Goal: Task Accomplishment & Management: Manage account settings

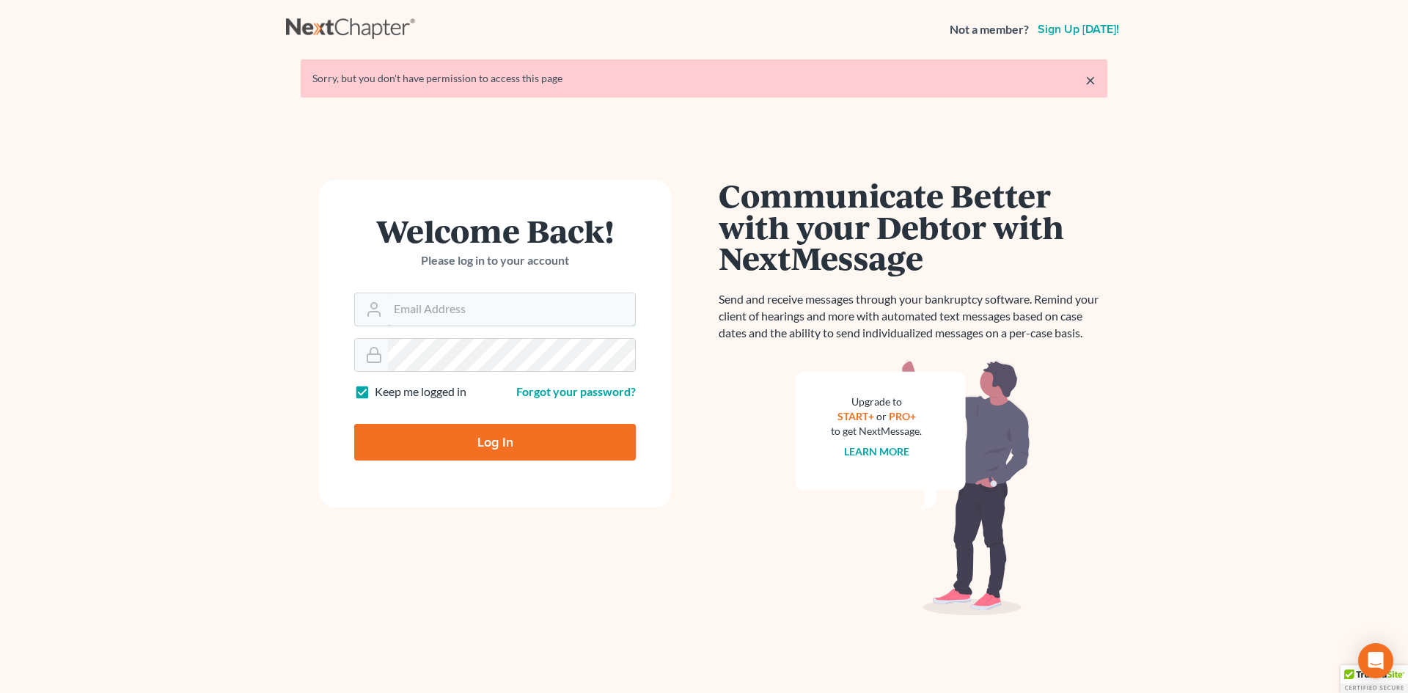
type input "nnewcomb@wellerlegalgroup.com"
click at [498, 452] on input "Log In" at bounding box center [495, 442] width 282 height 37
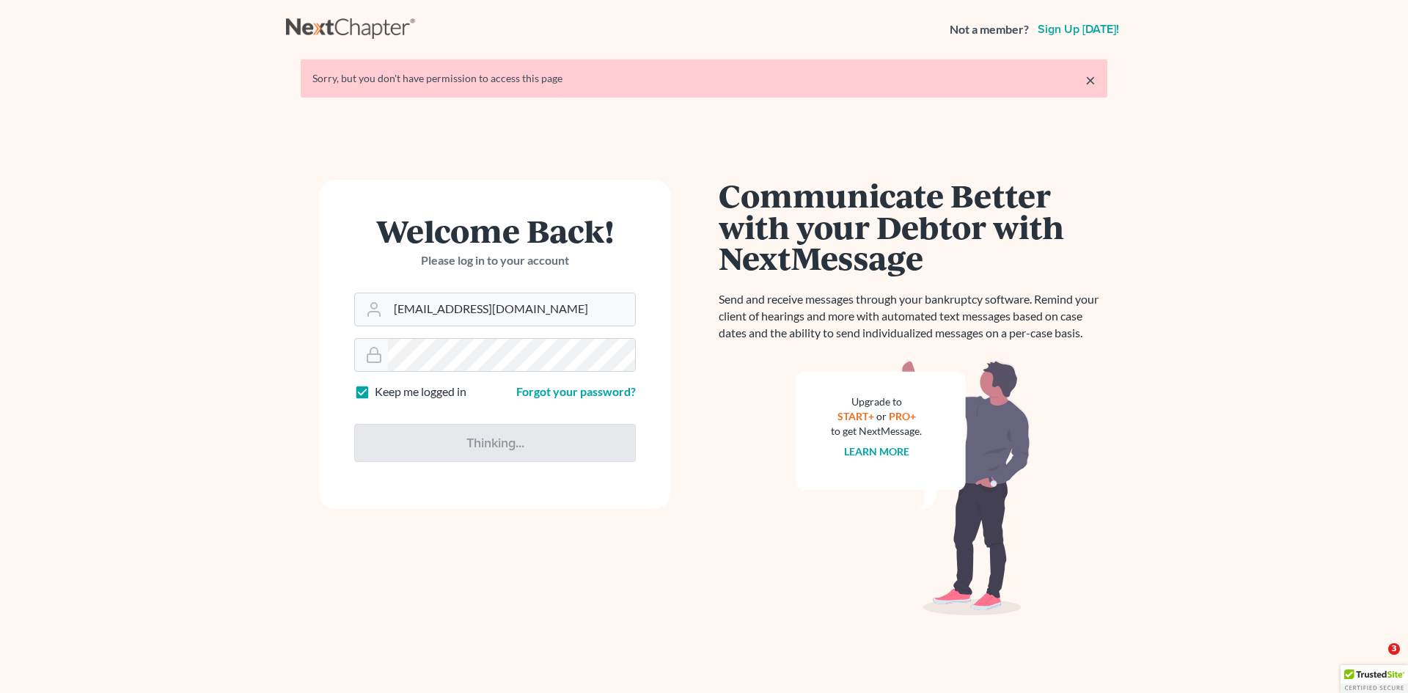
type input "Thinking..."
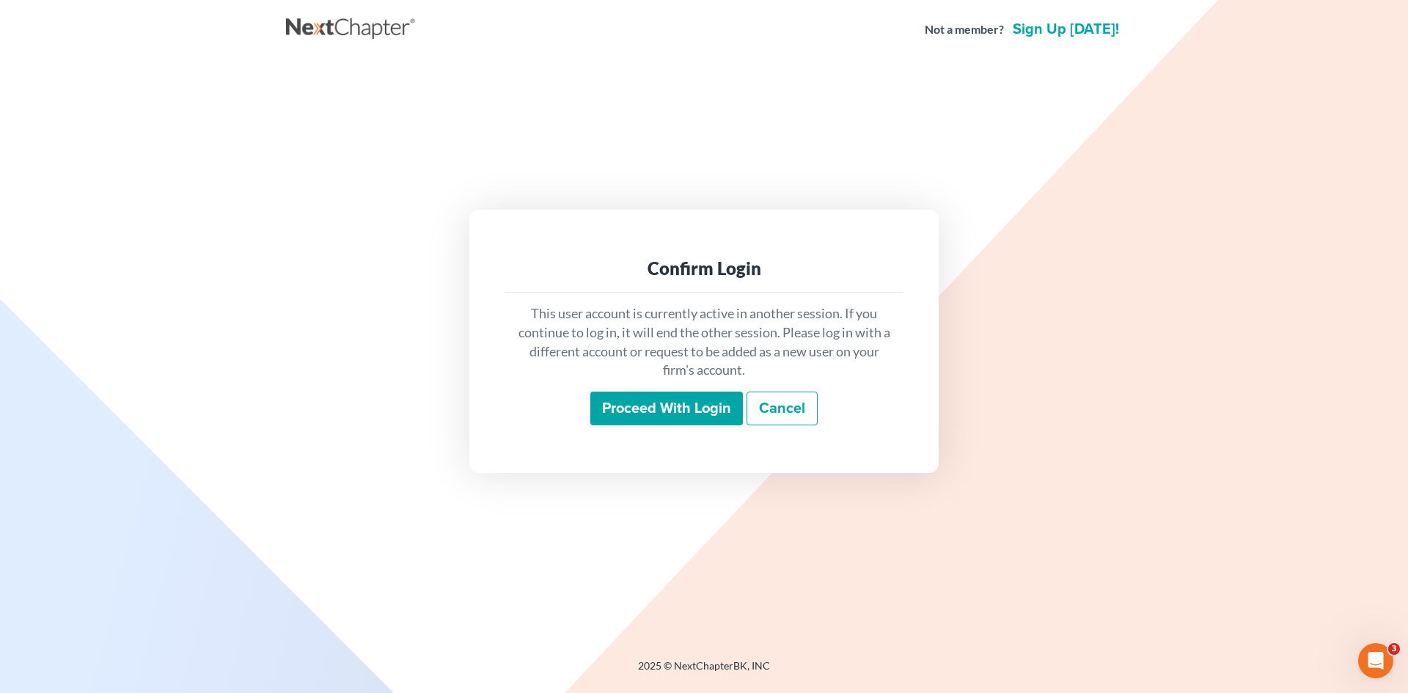
click at [653, 425] on div "Proceed with login Cancel" at bounding box center [703, 409] width 375 height 34
click at [654, 417] on input "Proceed with login" at bounding box center [666, 409] width 153 height 34
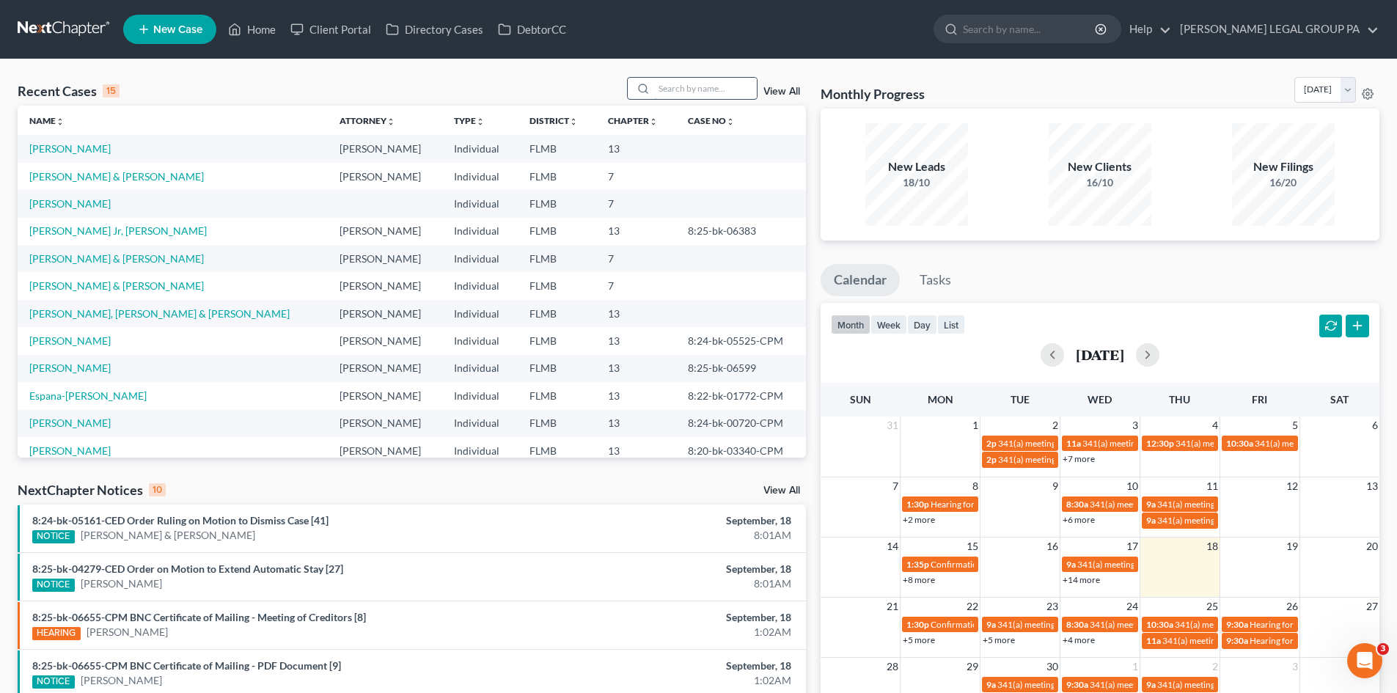
click at [717, 84] on input "search" at bounding box center [705, 88] width 103 height 21
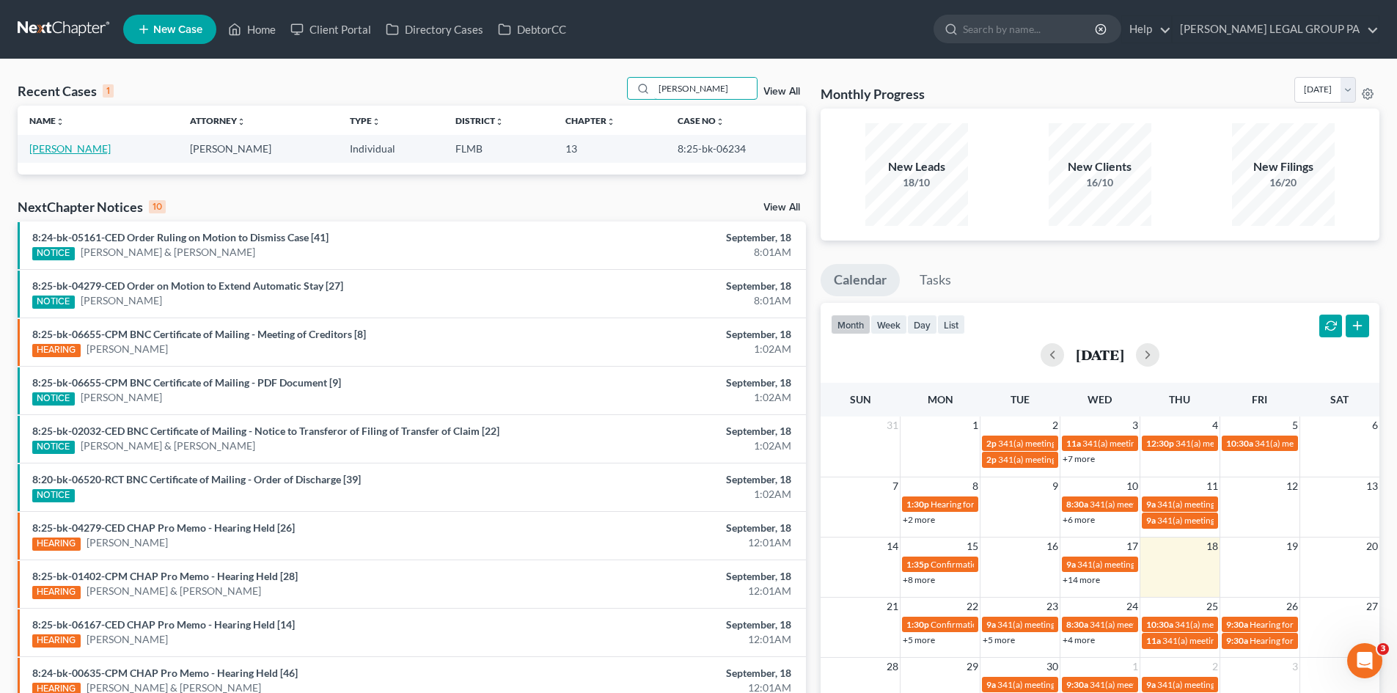
type input "[PERSON_NAME]"
click at [76, 147] on link "[PERSON_NAME]" at bounding box center [69, 148] width 81 height 12
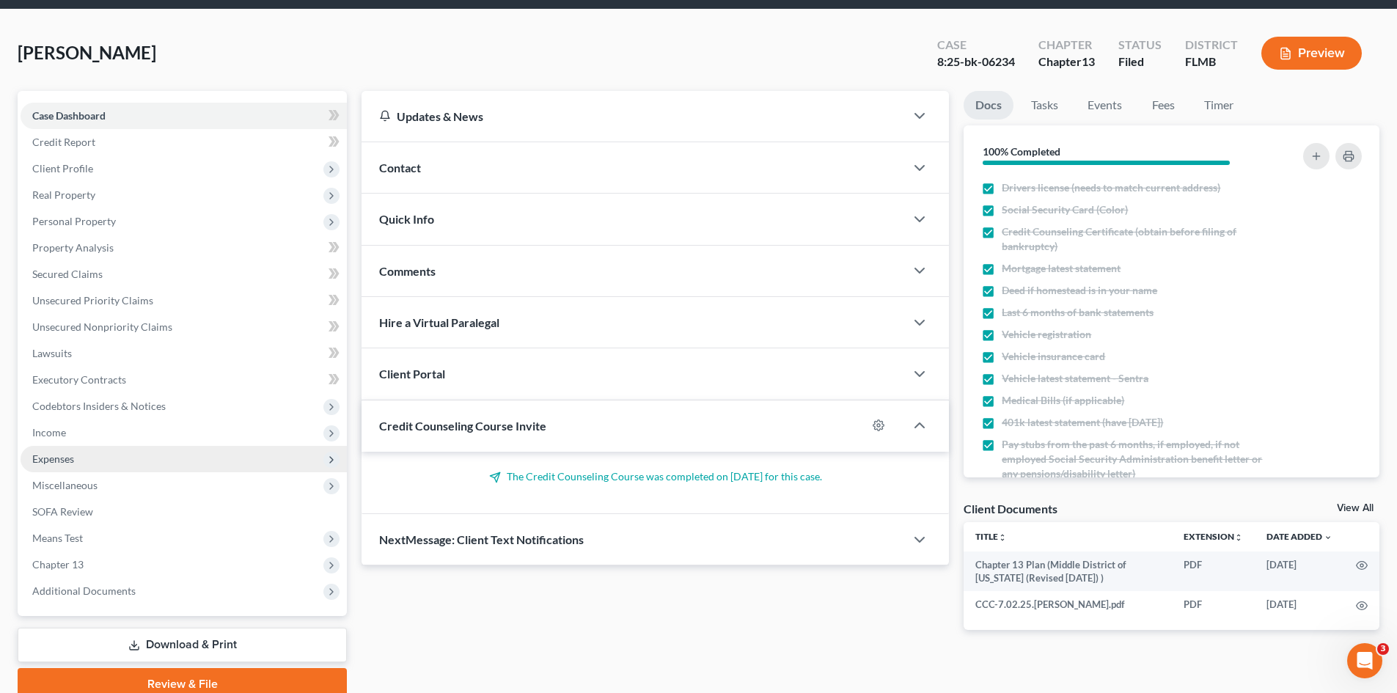
scroll to position [113, 0]
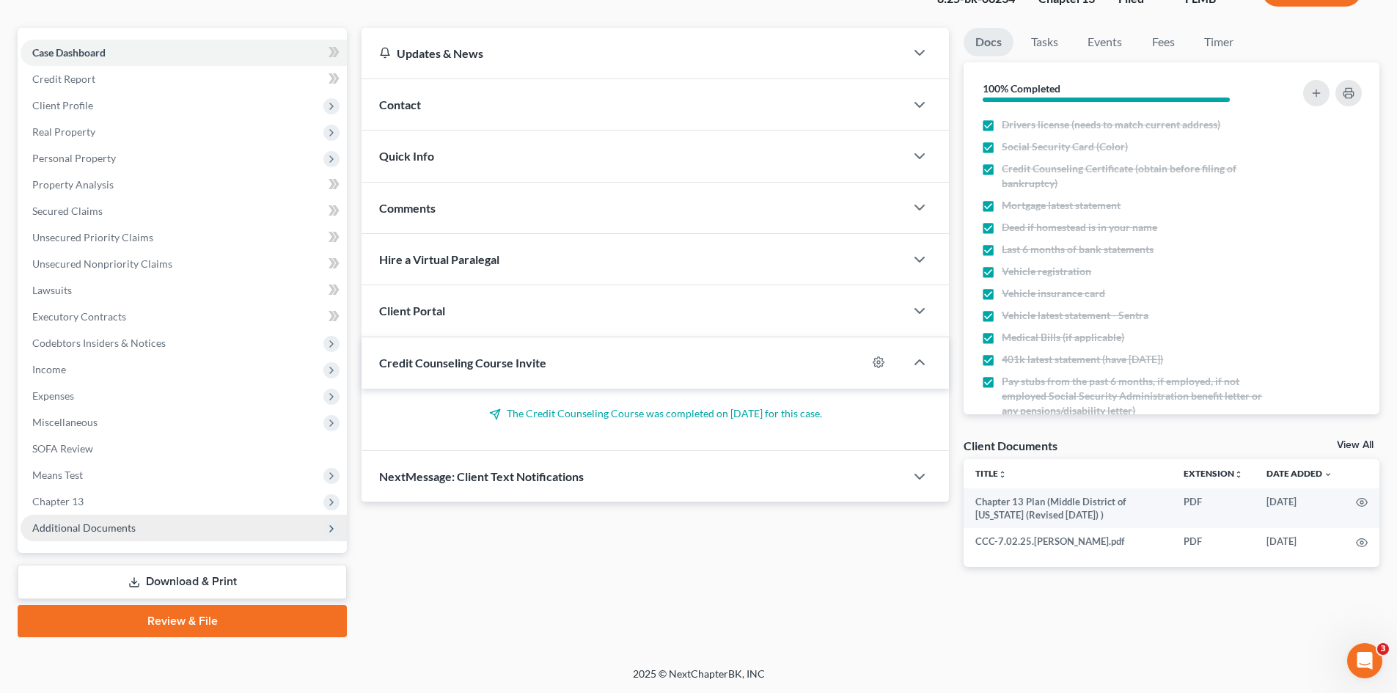
click at [171, 523] on span "Additional Documents" at bounding box center [184, 528] width 326 height 26
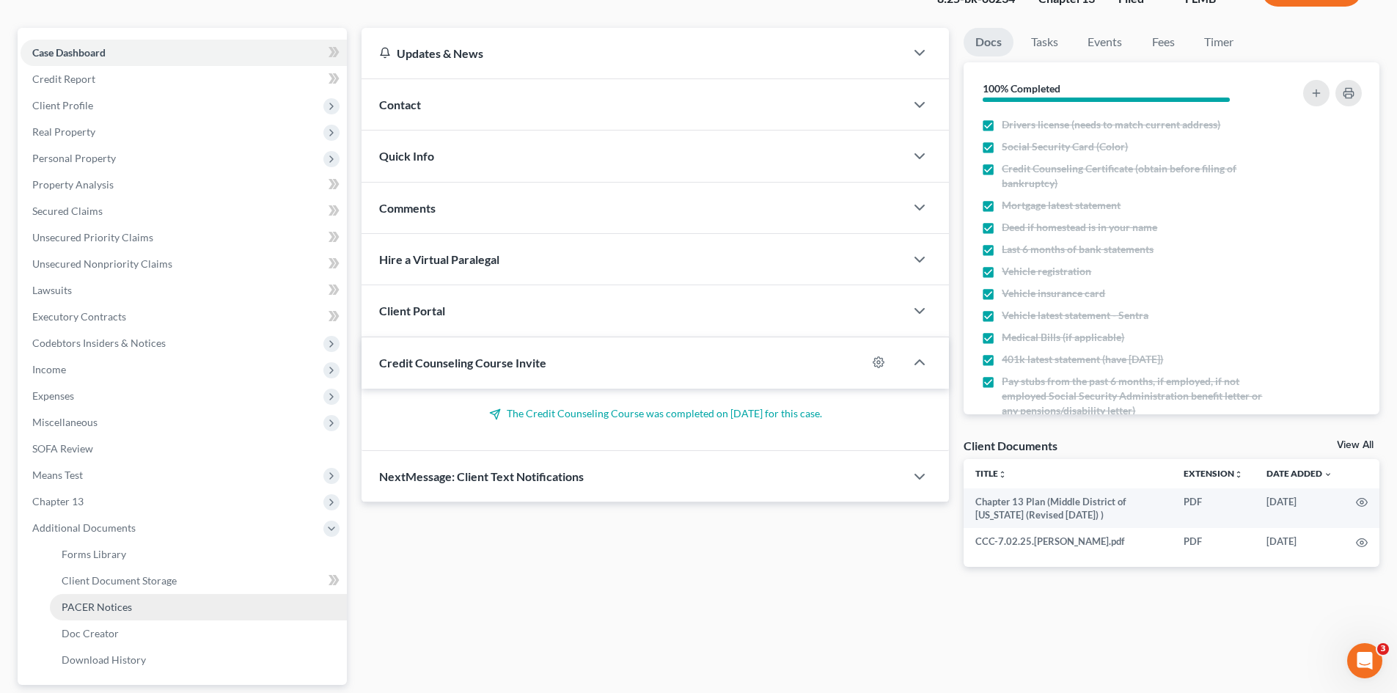
click at [148, 618] on link "PACER Notices" at bounding box center [198, 607] width 297 height 26
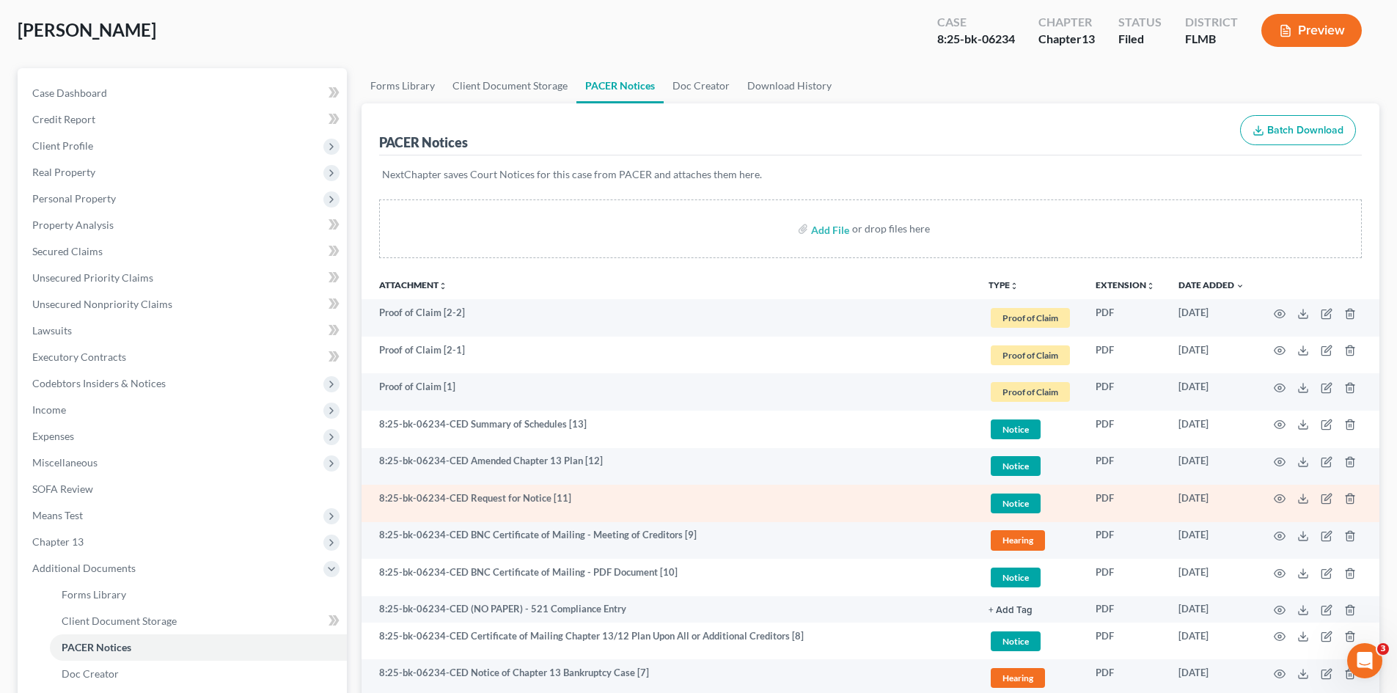
scroll to position [73, 0]
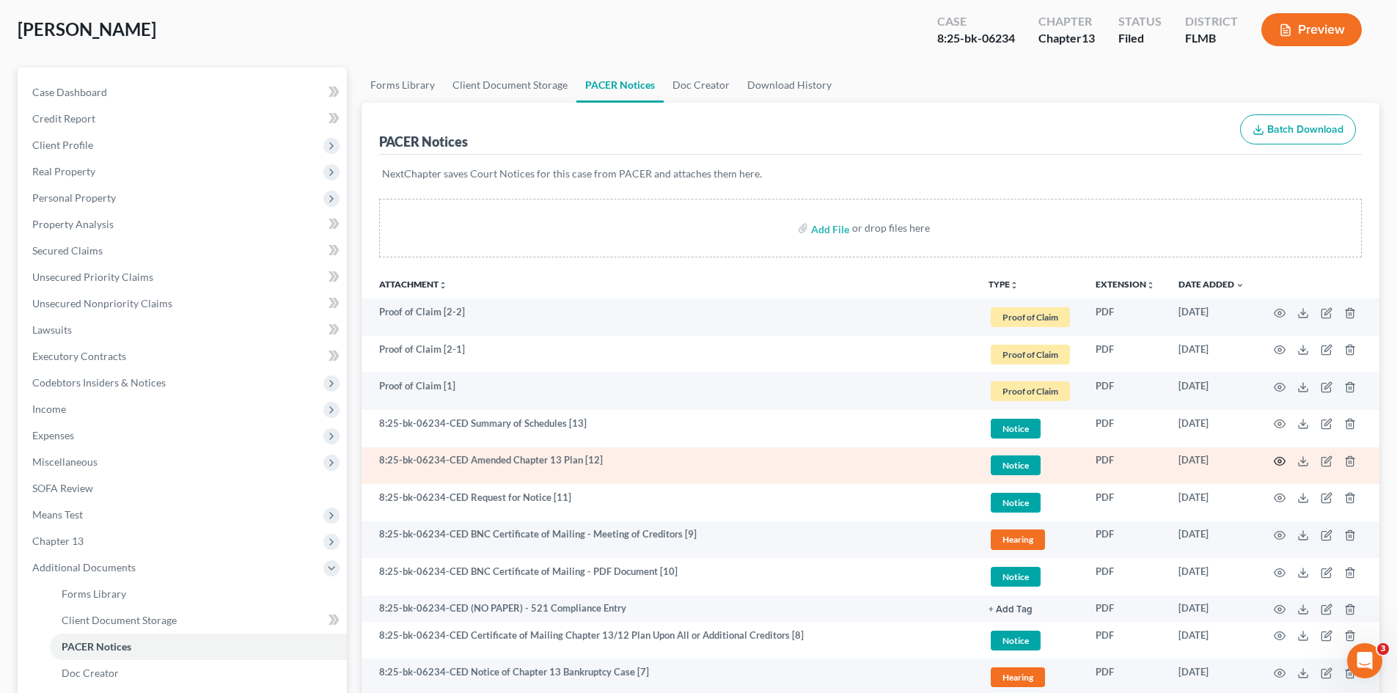
click at [1275, 463] on icon "button" at bounding box center [1280, 462] width 11 height 8
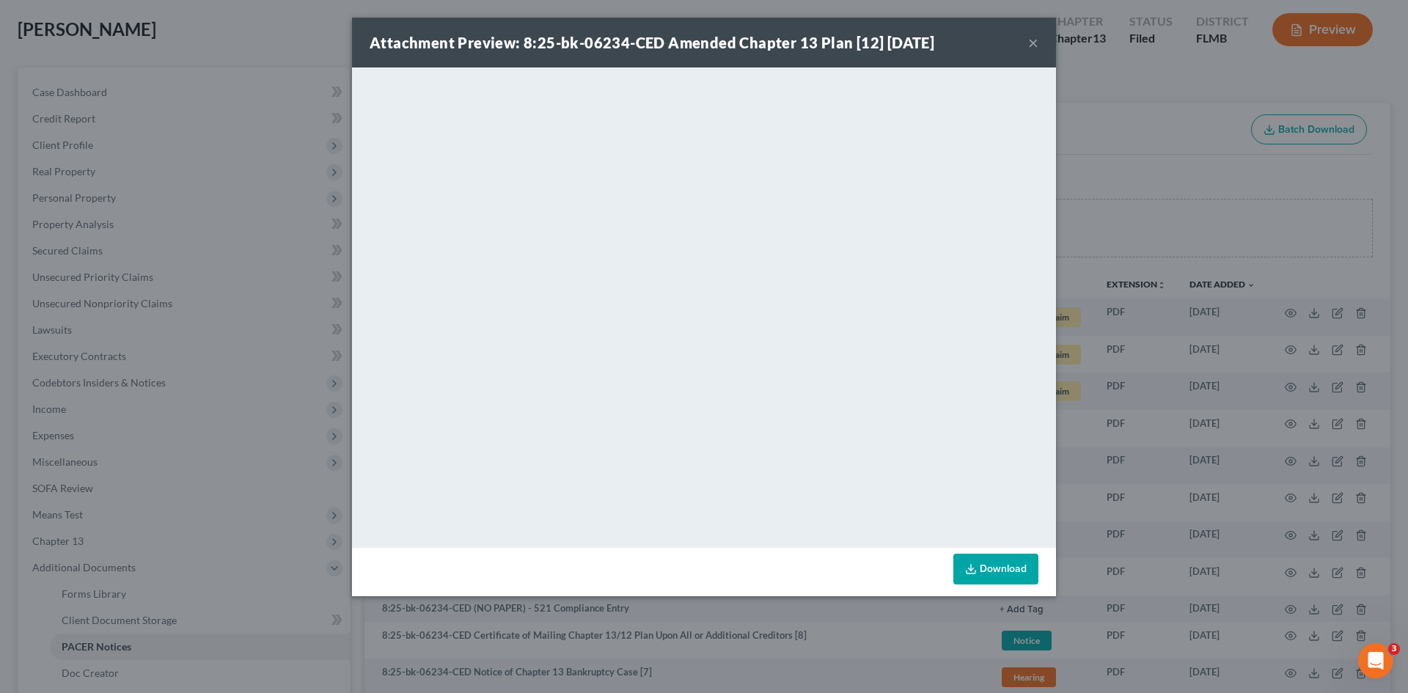
click at [1033, 44] on button "×" at bounding box center [1033, 43] width 10 height 18
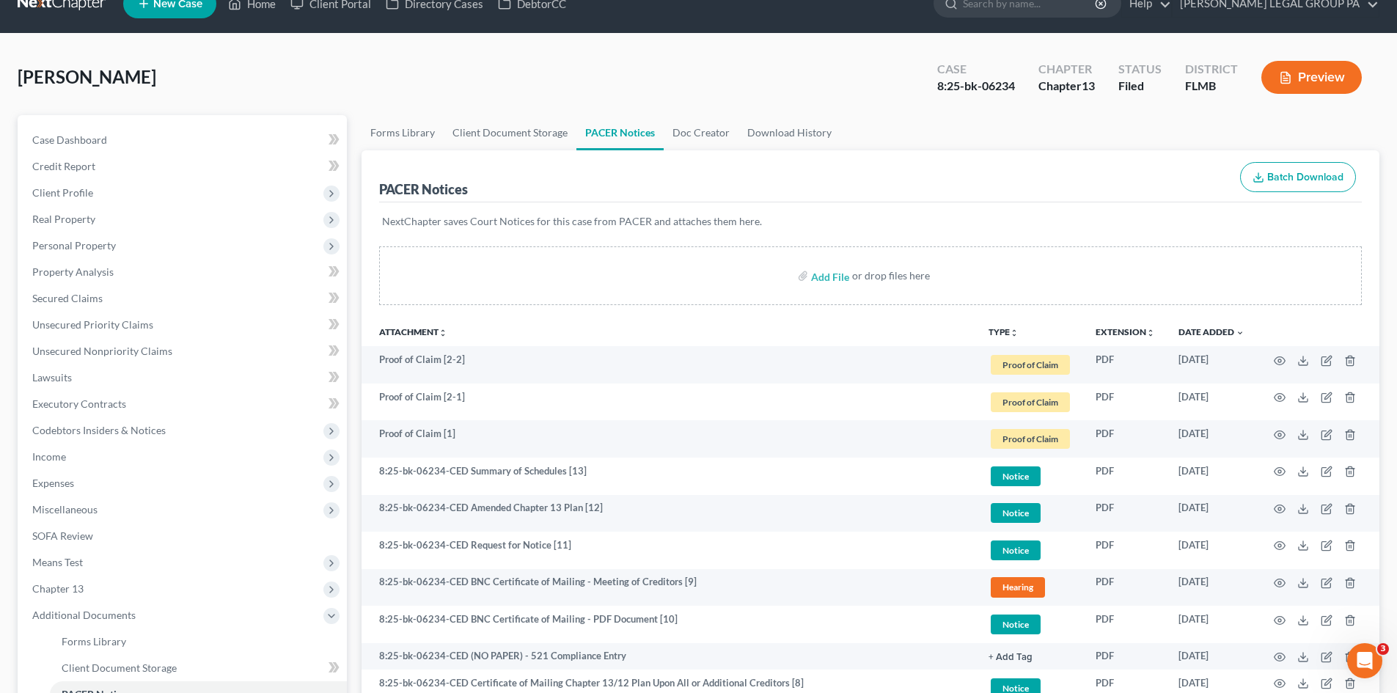
scroll to position [0, 0]
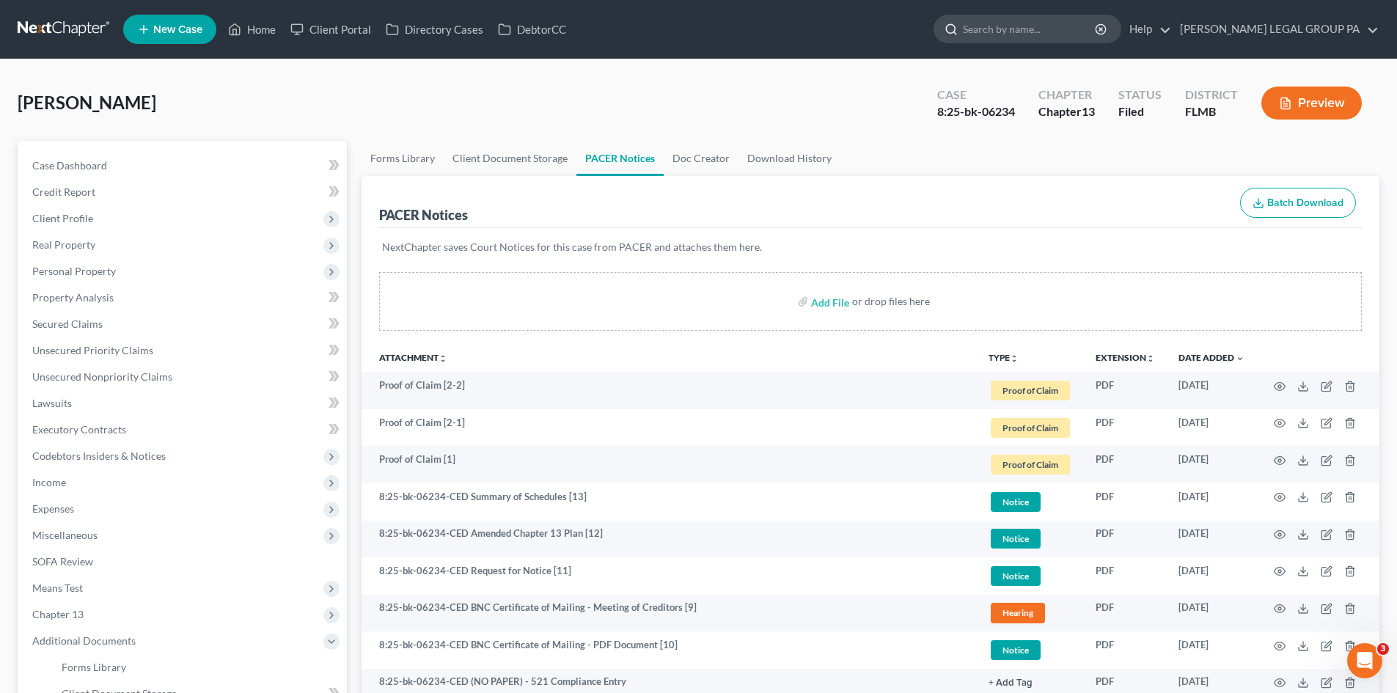
click at [1030, 32] on input "search" at bounding box center [1030, 28] width 134 height 27
type input "ole"
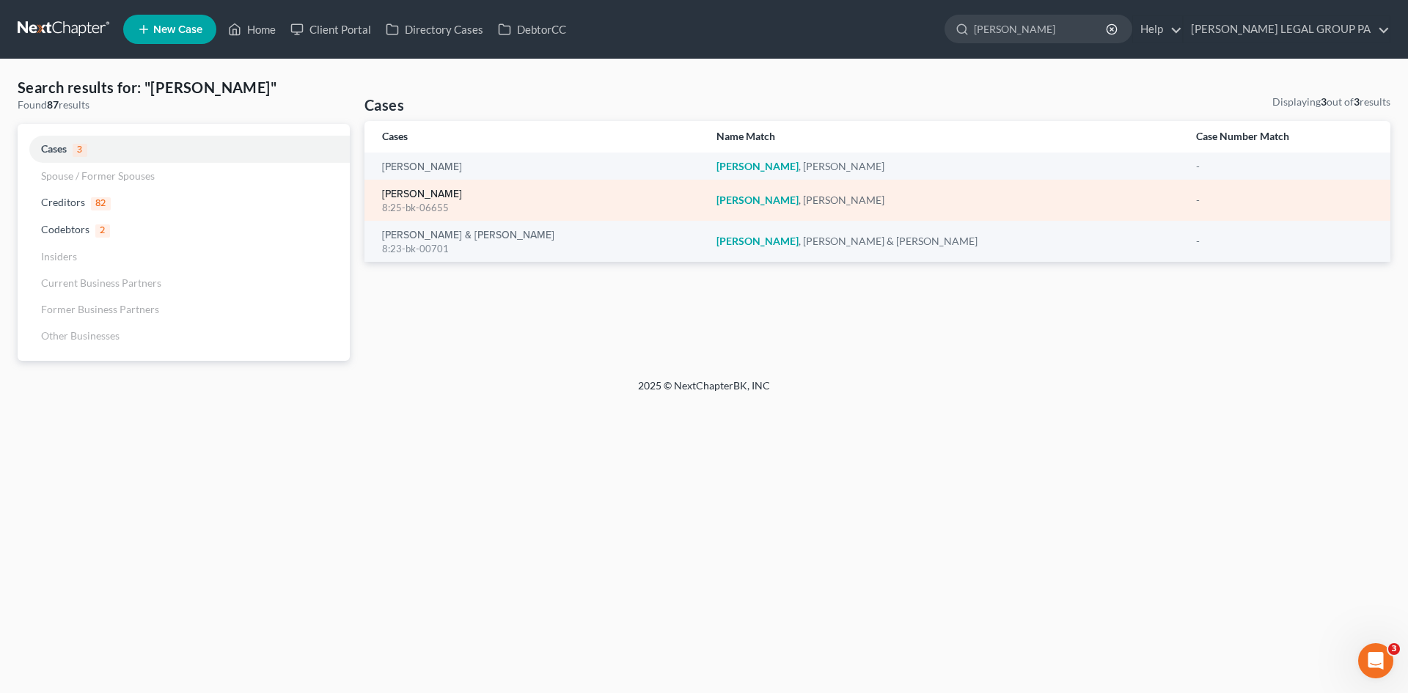
click at [420, 194] on link "[PERSON_NAME]" at bounding box center [422, 194] width 80 height 10
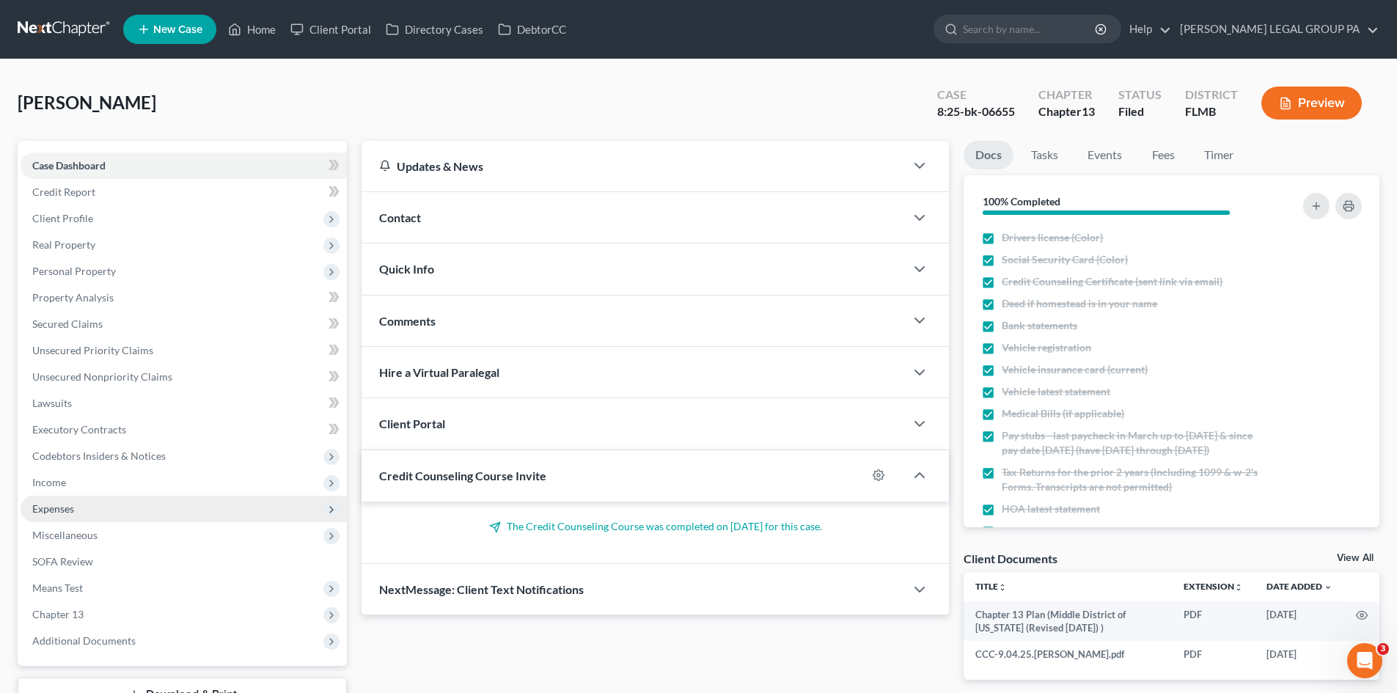
click at [85, 508] on span "Expenses" at bounding box center [184, 509] width 326 height 26
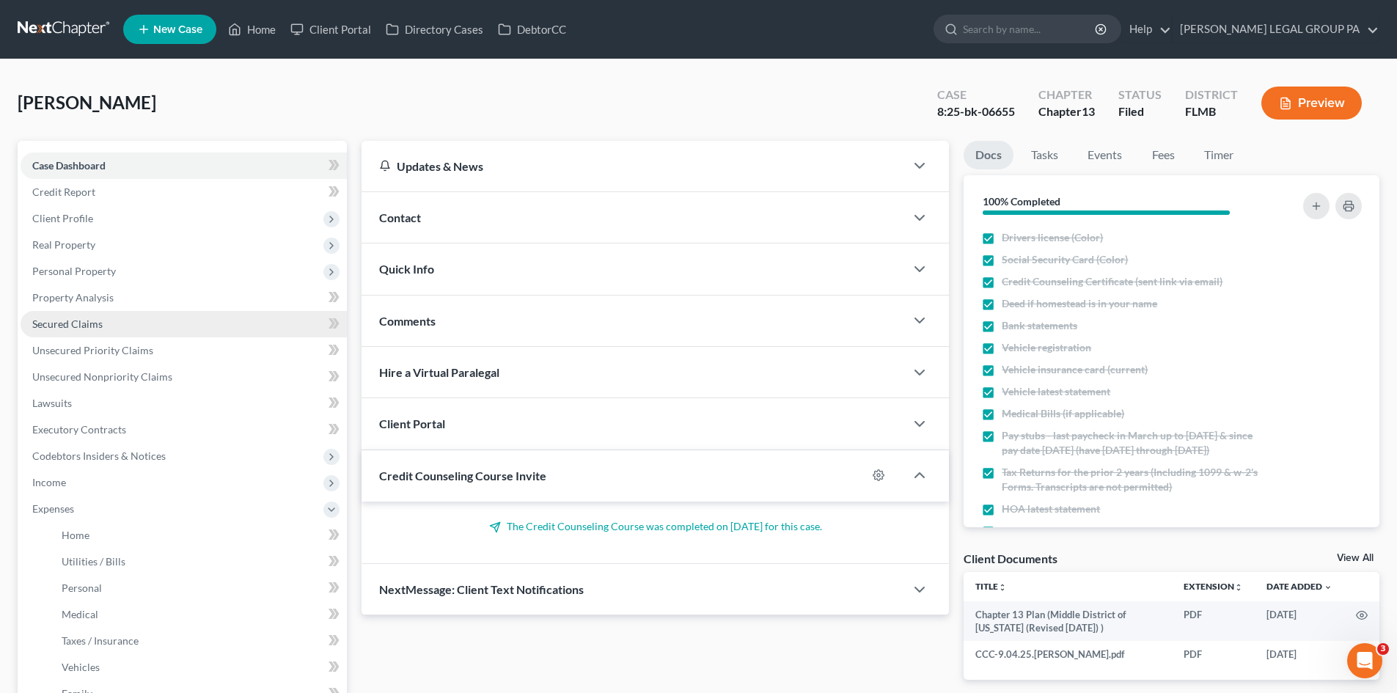
click at [86, 318] on span "Secured Claims" at bounding box center [67, 324] width 70 height 12
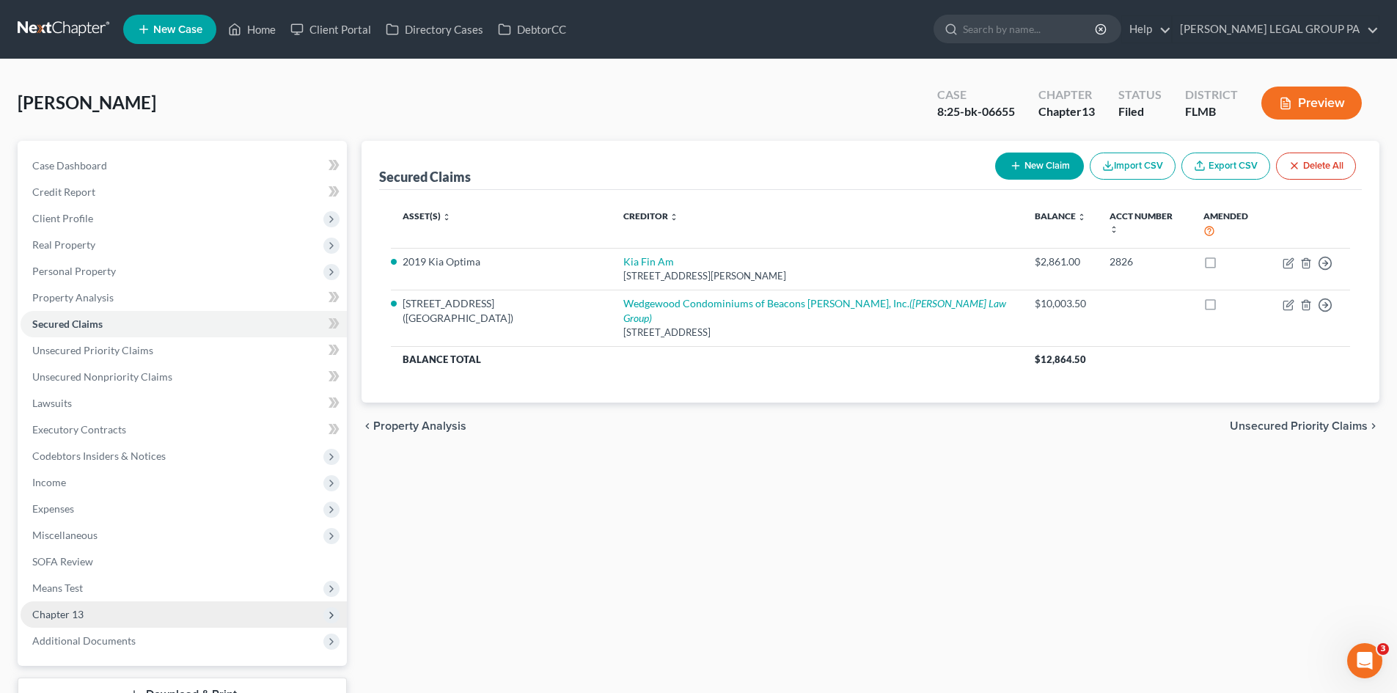
click at [98, 620] on span "Chapter 13" at bounding box center [184, 614] width 326 height 26
click at [158, 661] on link "Chapter 13 Plan" at bounding box center [198, 667] width 297 height 26
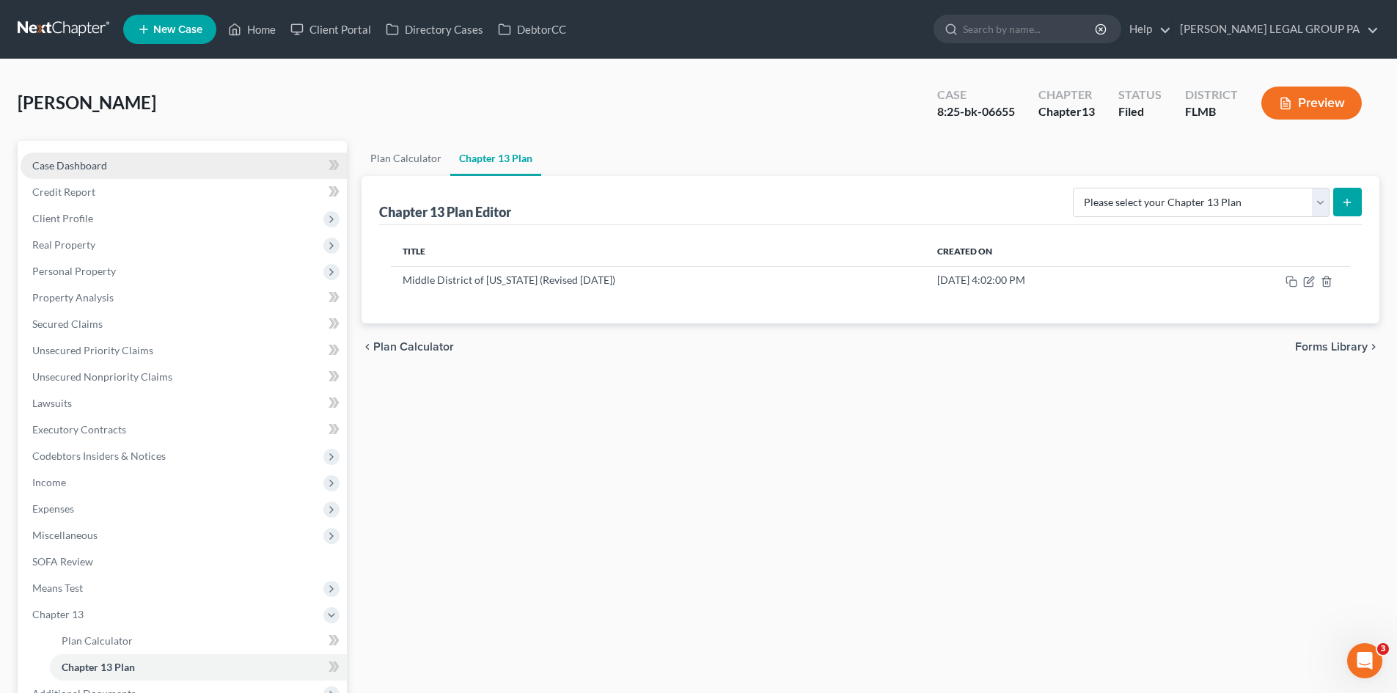
click at [124, 164] on link "Case Dashboard" at bounding box center [184, 166] width 326 height 26
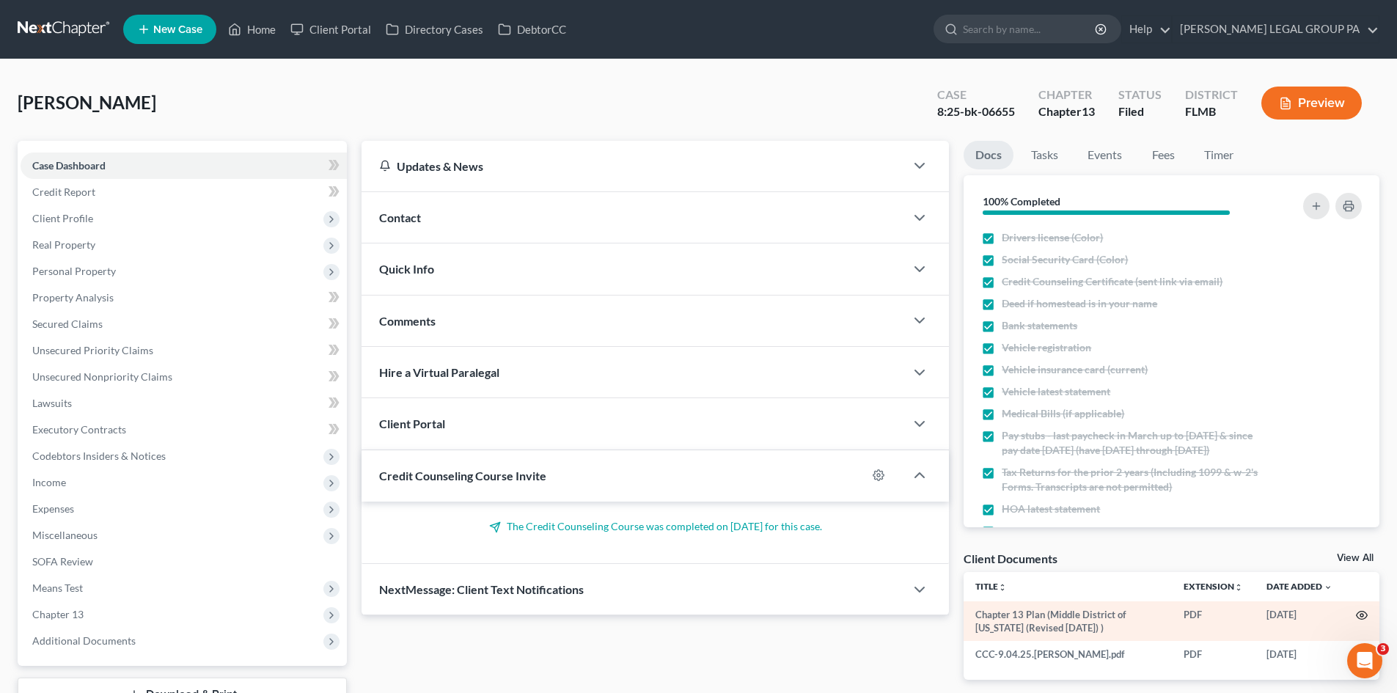
click at [1361, 616] on icon "button" at bounding box center [1362, 615] width 12 height 12
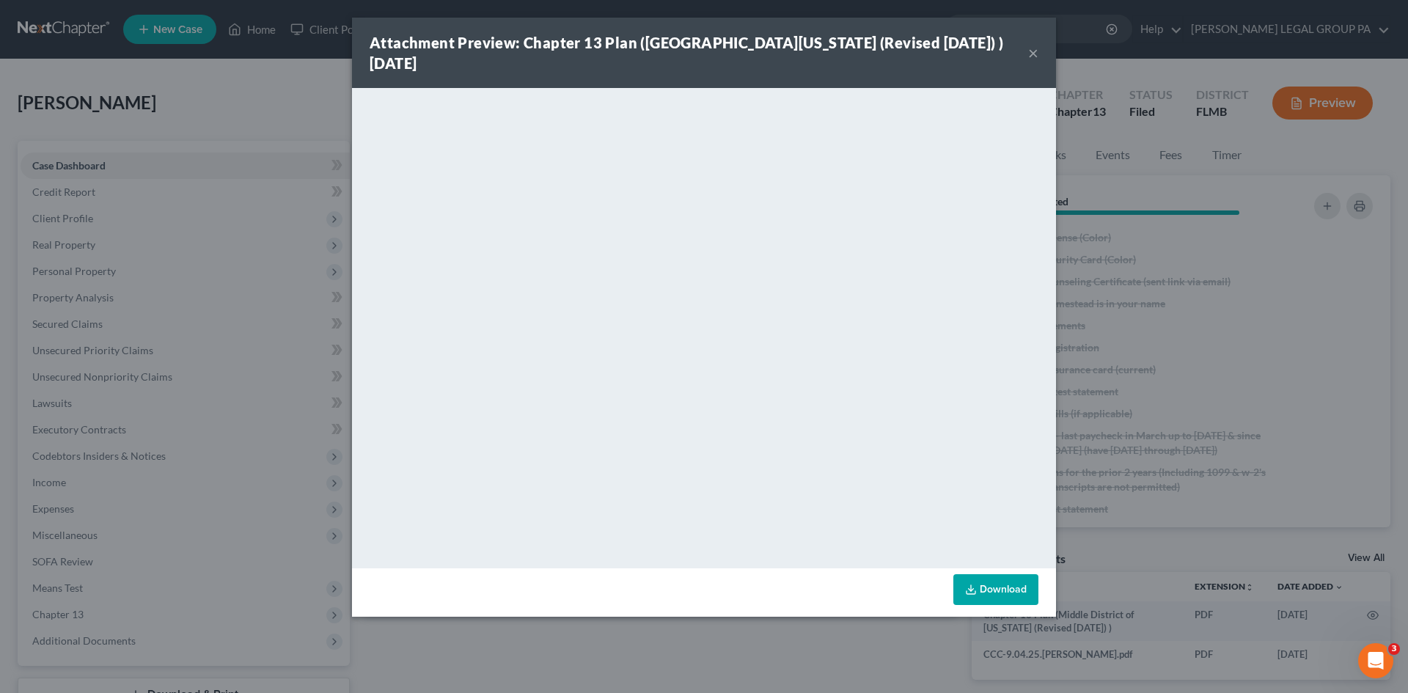
click at [1029, 51] on button "×" at bounding box center [1033, 53] width 10 height 18
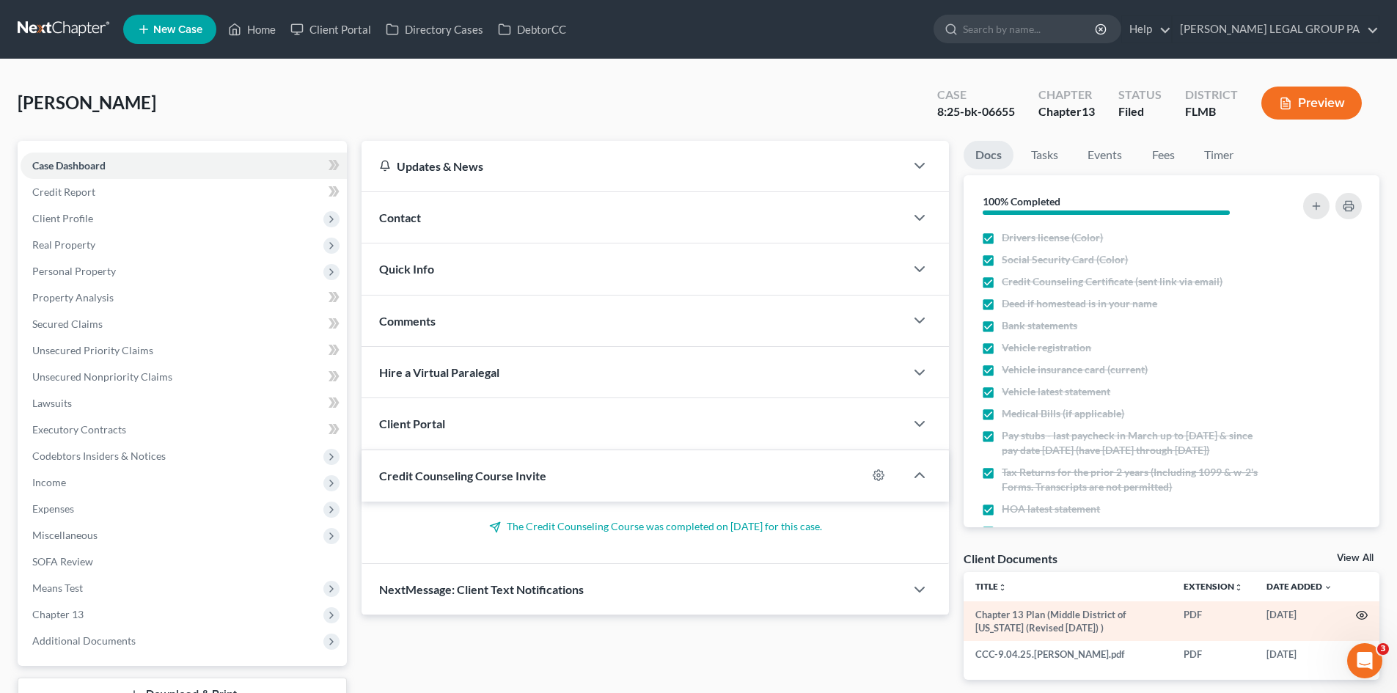
click at [1366, 612] on icon "button" at bounding box center [1362, 615] width 12 height 12
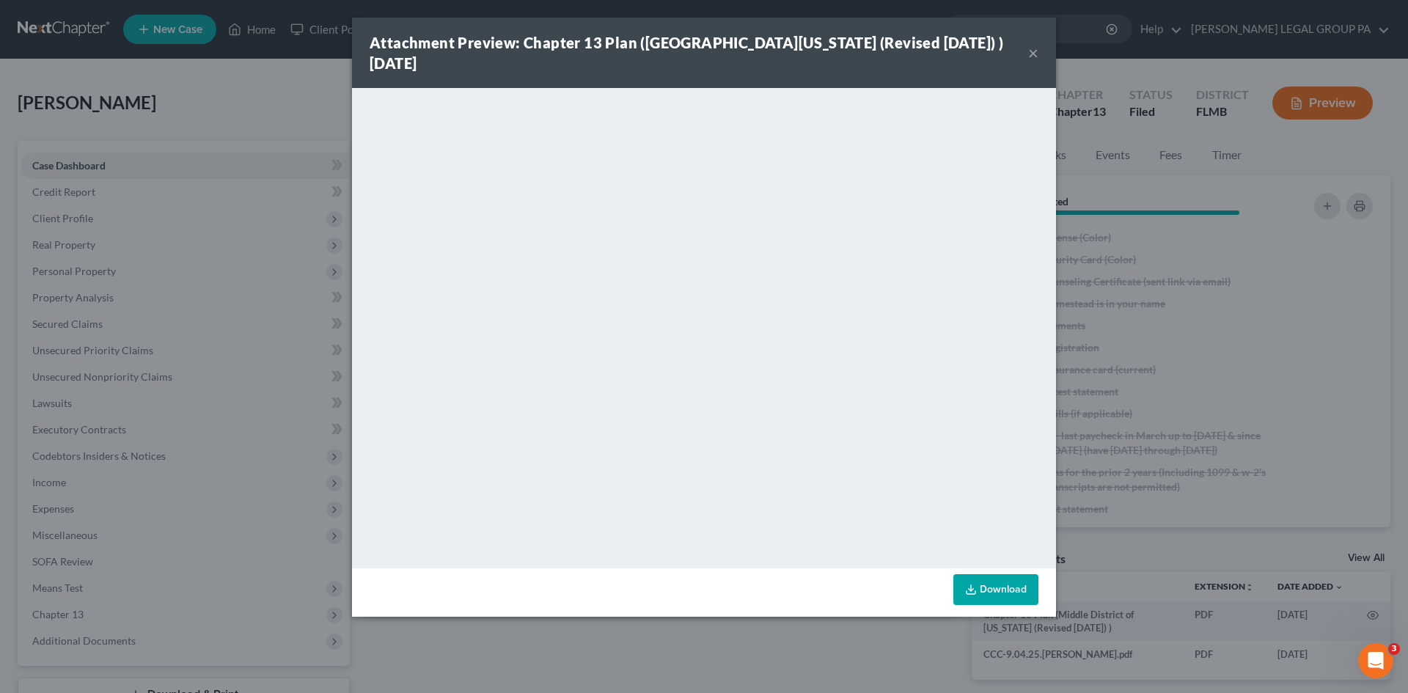
click at [1036, 51] on button "×" at bounding box center [1033, 53] width 10 height 18
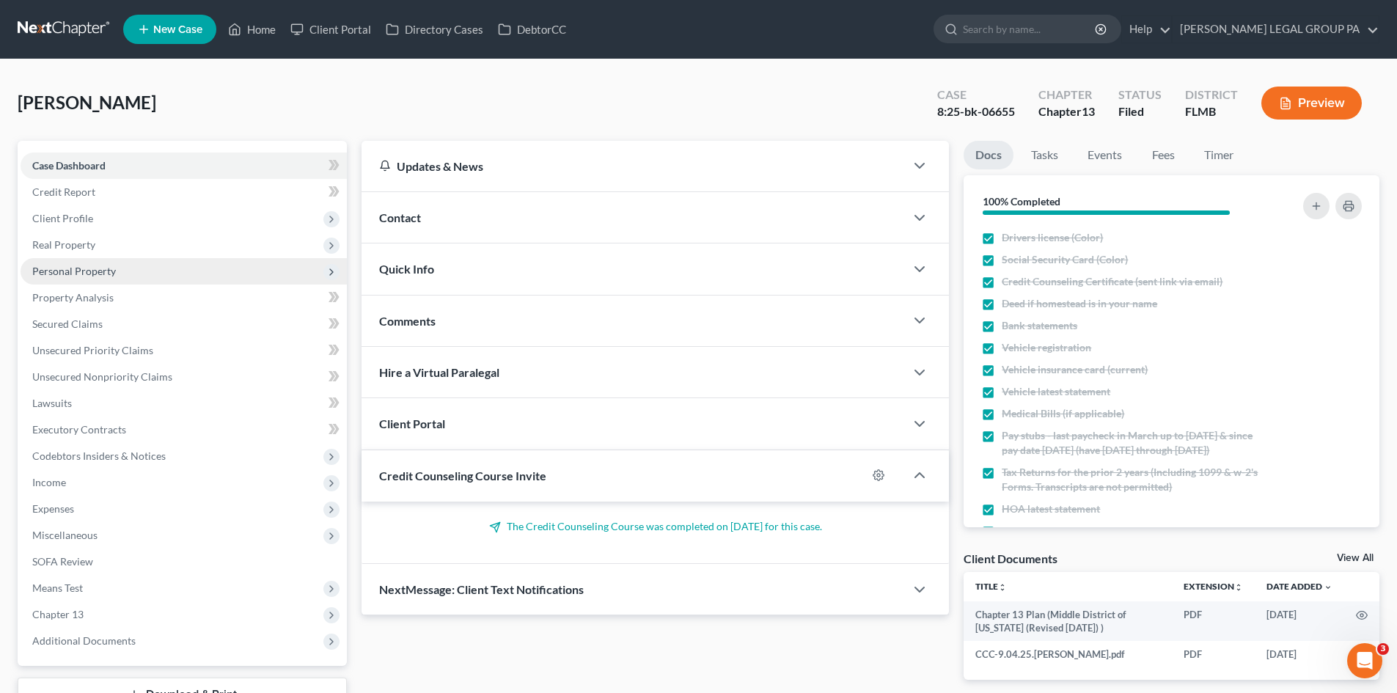
click at [169, 269] on span "Personal Property" at bounding box center [184, 271] width 326 height 26
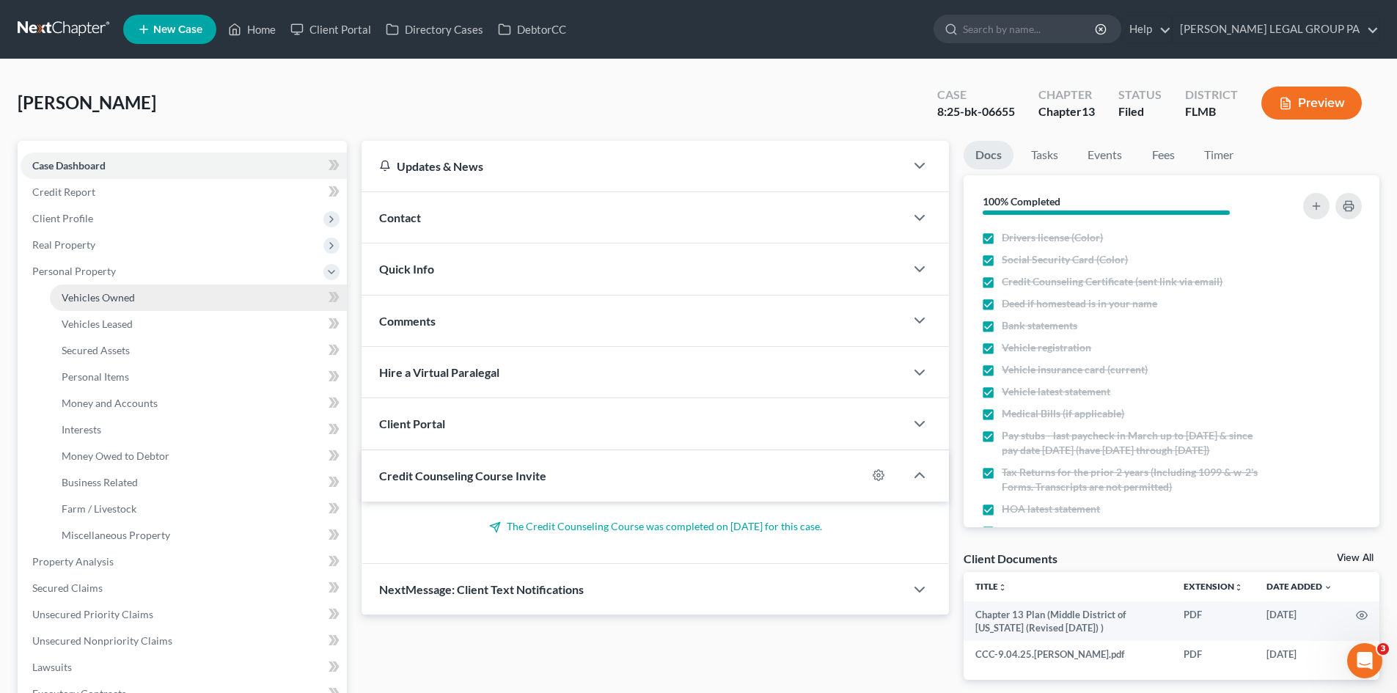
click at [143, 293] on link "Vehicles Owned" at bounding box center [198, 298] width 297 height 26
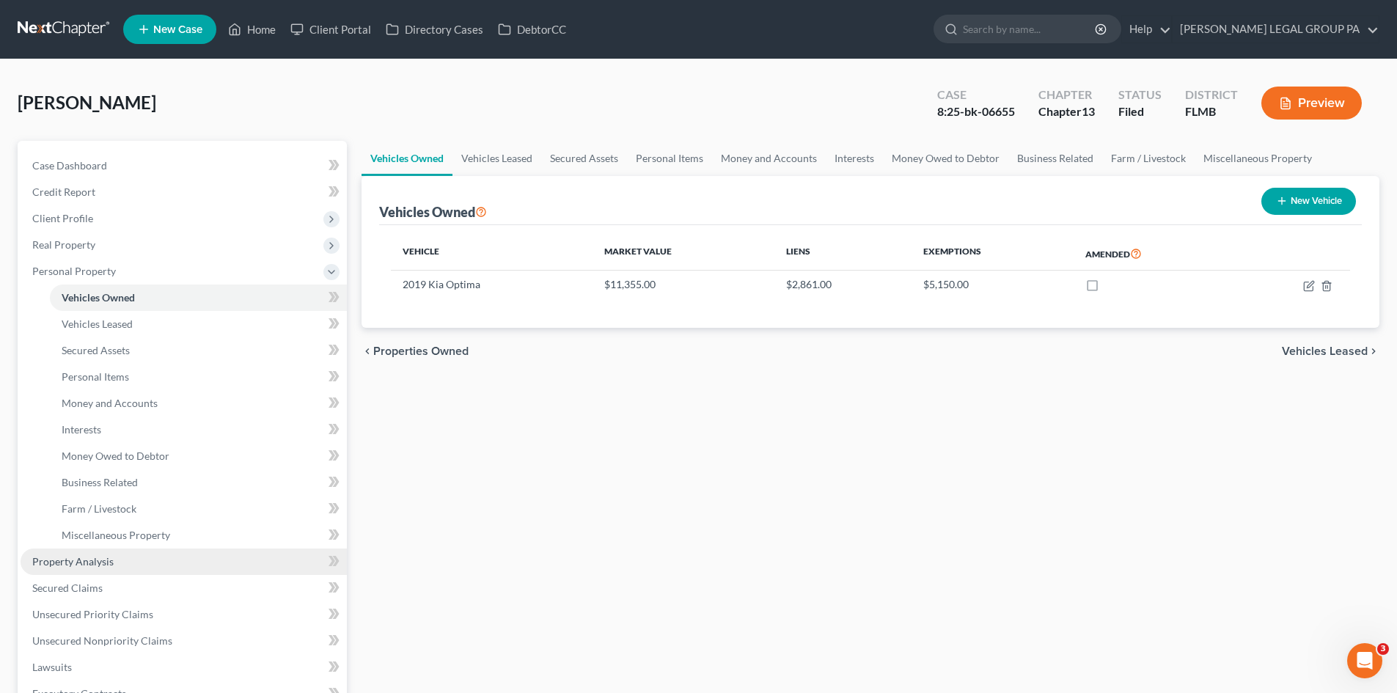
click at [144, 562] on link "Property Analysis" at bounding box center [184, 562] width 326 height 26
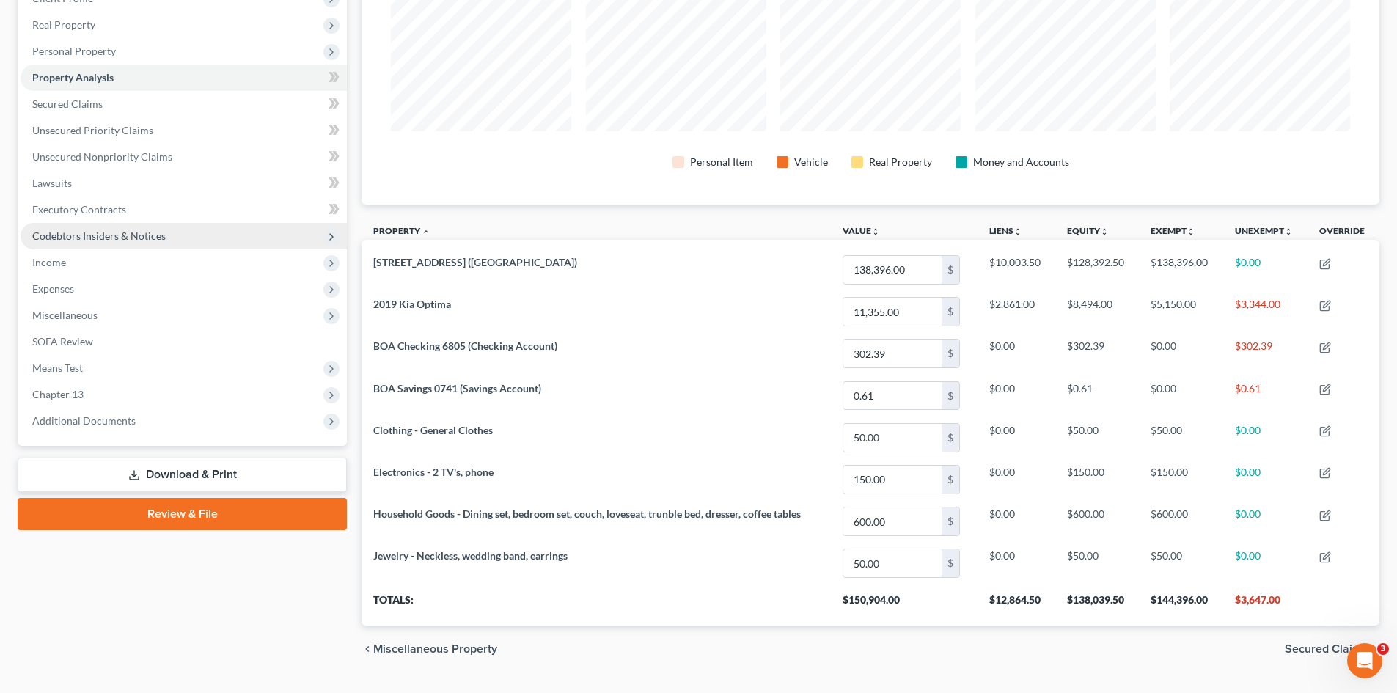
scroll to position [147, 0]
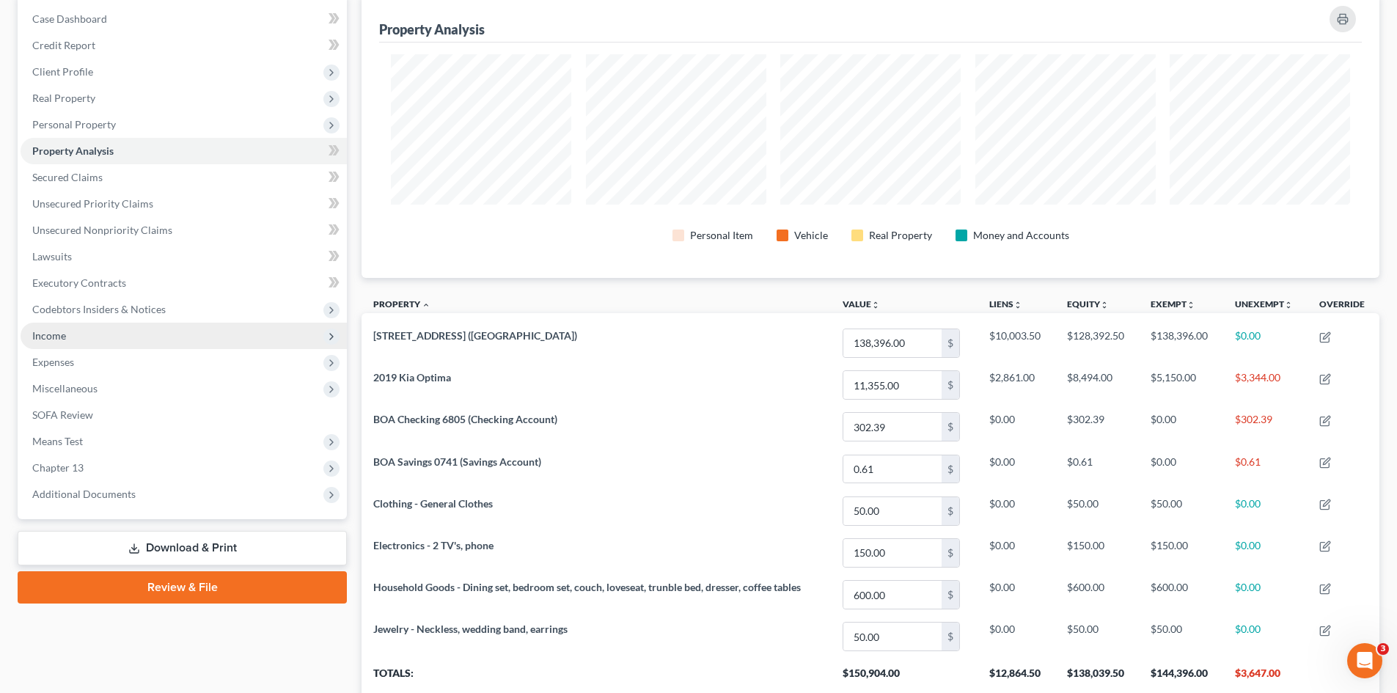
click at [107, 335] on span "Income" at bounding box center [184, 336] width 326 height 26
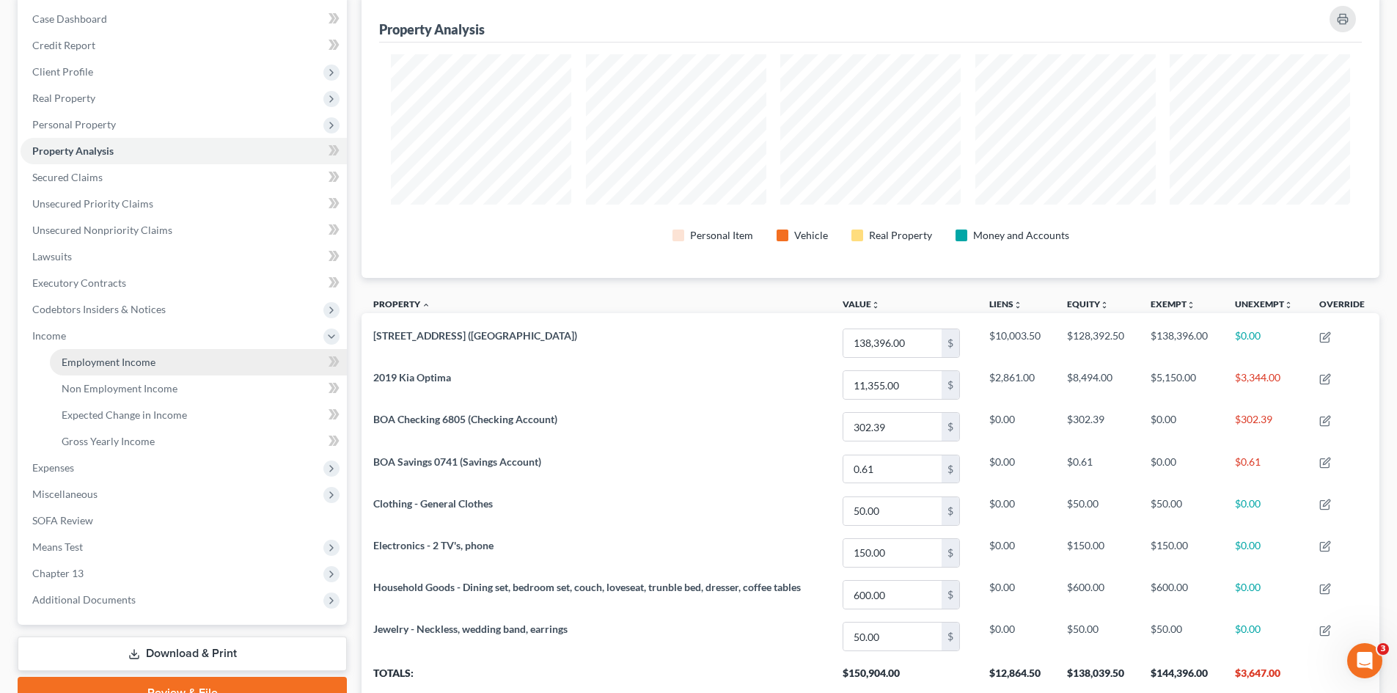
click at [116, 361] on span "Employment Income" at bounding box center [109, 362] width 94 height 12
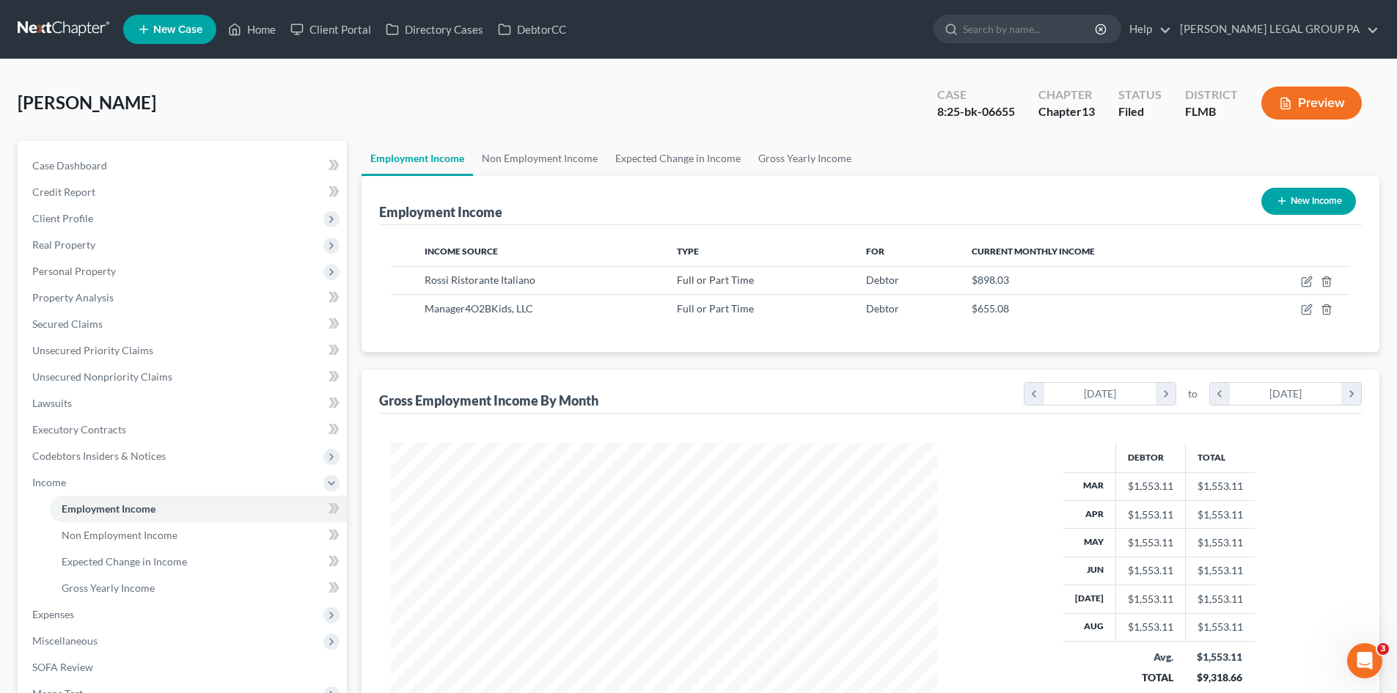
scroll to position [274, 576]
click at [1044, 29] on input "search" at bounding box center [1030, 28] width 134 height 27
type input "kain"
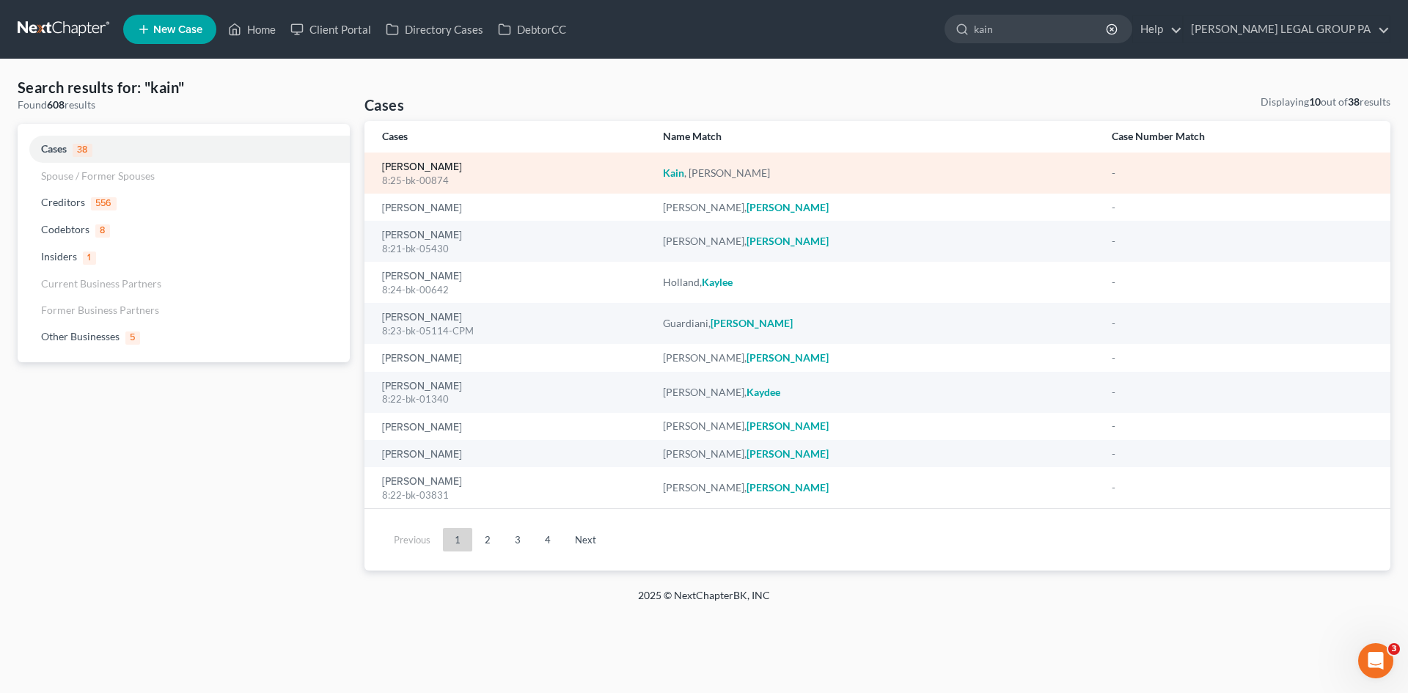
click at [422, 167] on link "[PERSON_NAME]" at bounding box center [422, 167] width 80 height 10
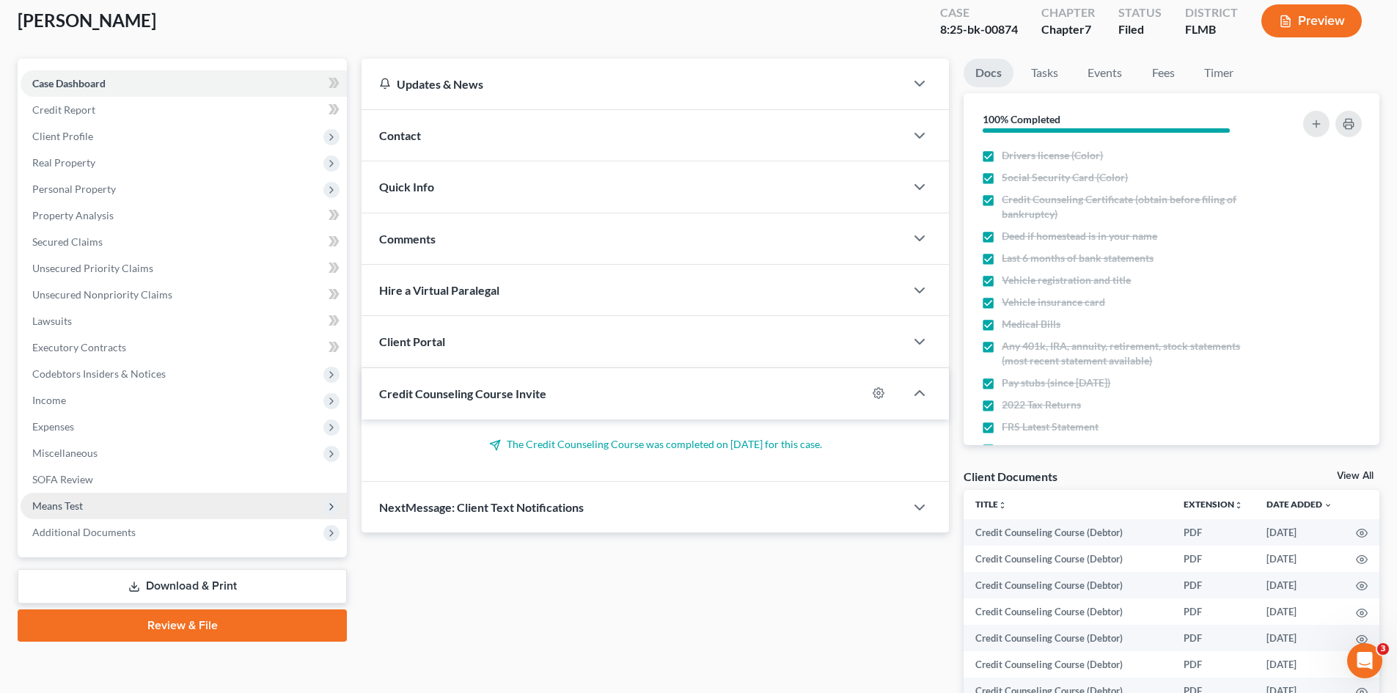
scroll to position [147, 0]
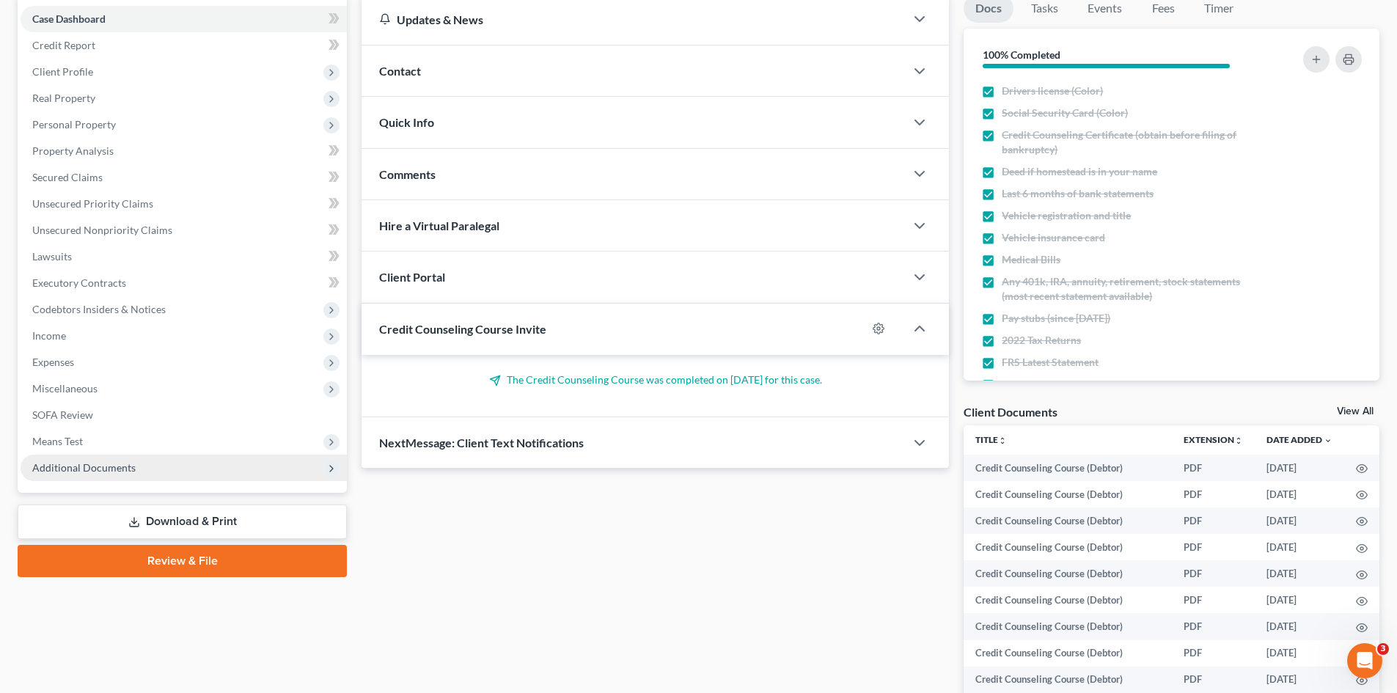
click at [133, 470] on span "Additional Documents" at bounding box center [184, 468] width 326 height 26
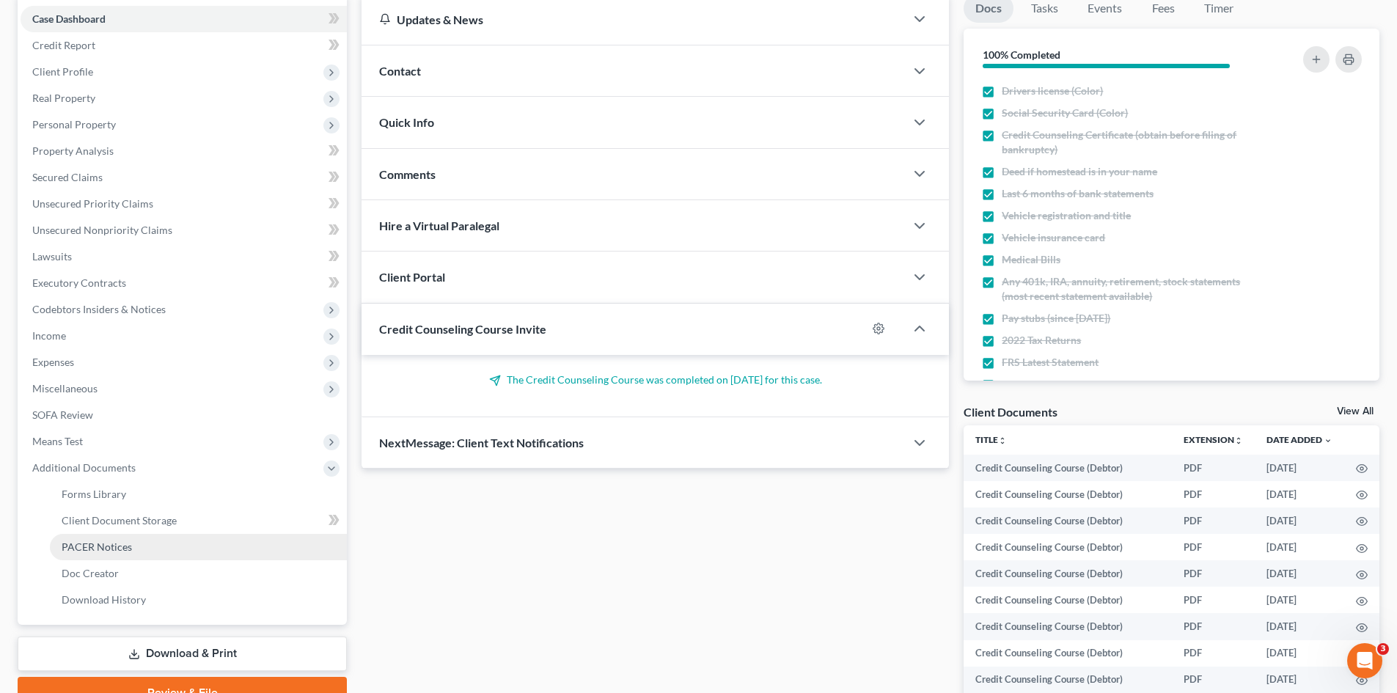
click at [102, 556] on link "PACER Notices" at bounding box center [198, 547] width 297 height 26
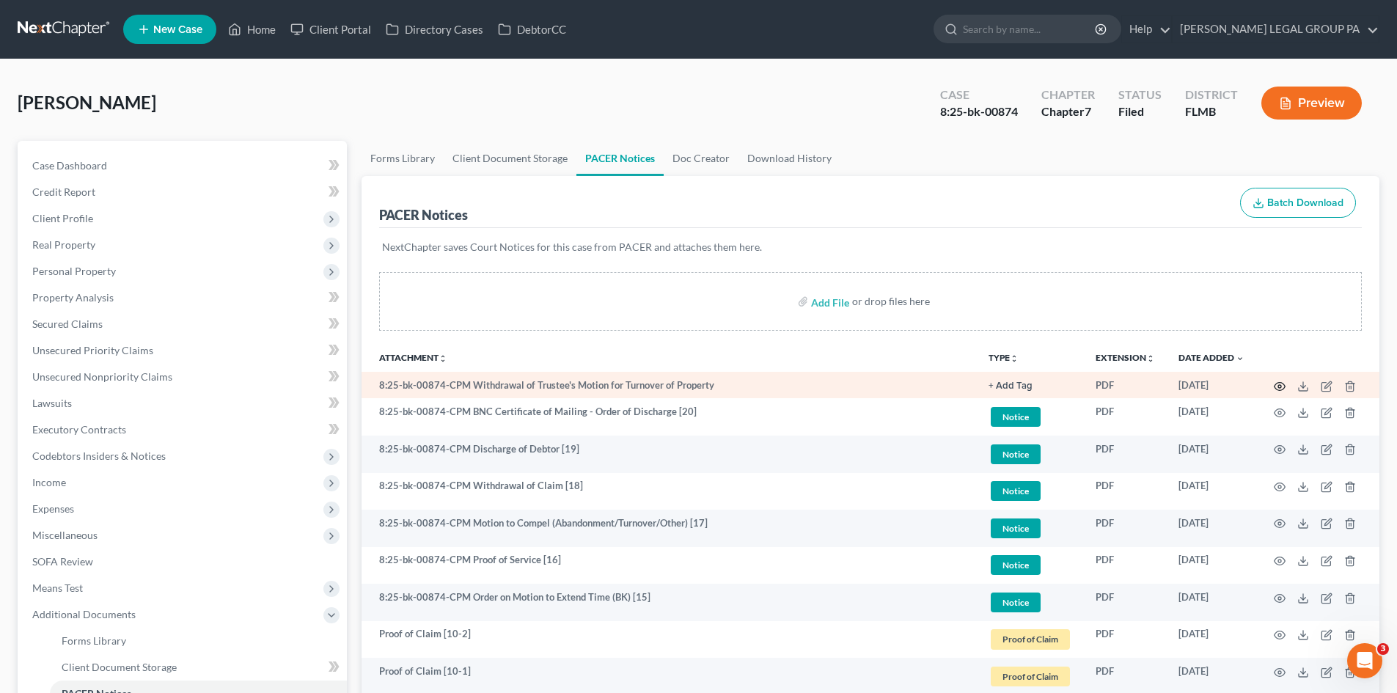
click at [1279, 389] on icon "button" at bounding box center [1280, 387] width 12 height 12
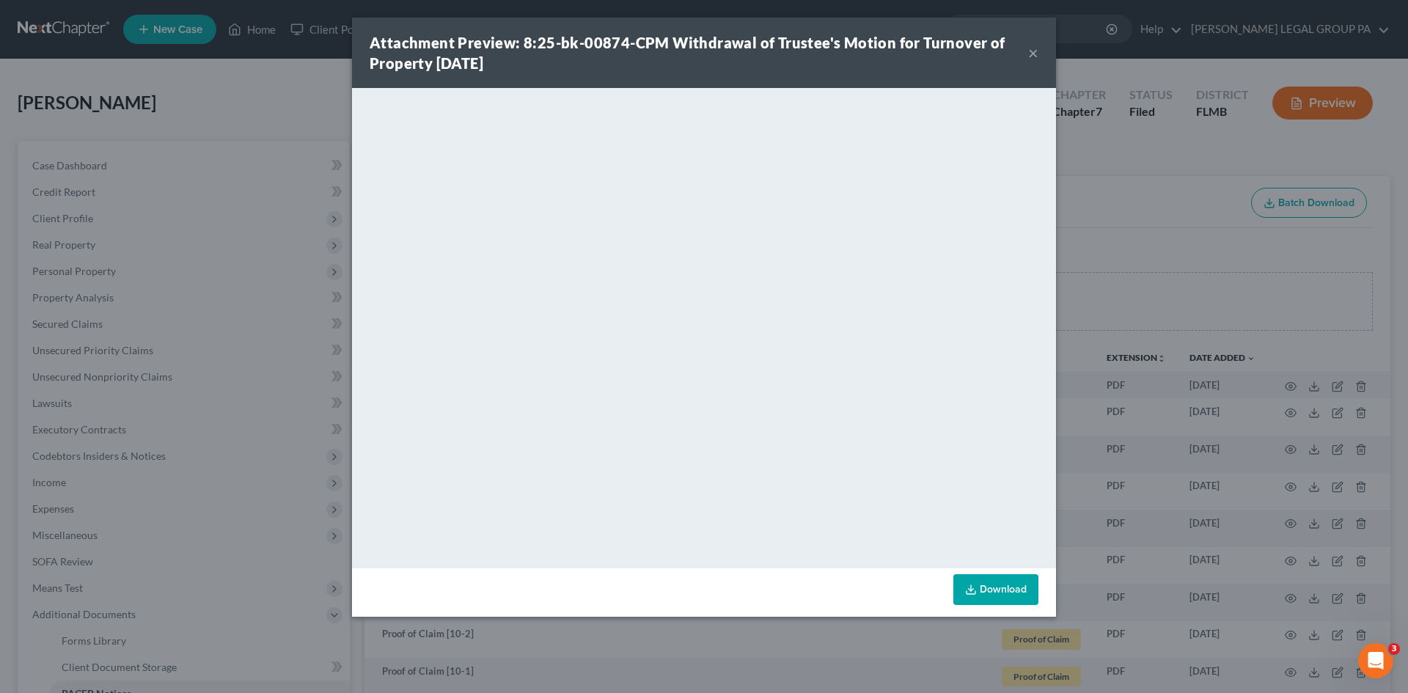
click at [1031, 50] on button "×" at bounding box center [1033, 53] width 10 height 18
